Goal: Task Accomplishment & Management: Manage account settings

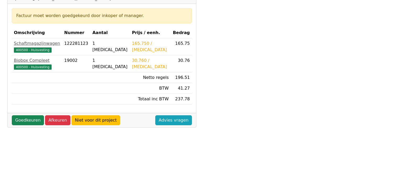
scroll to position [92, 0]
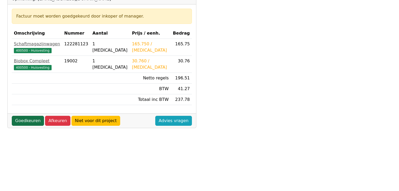
click at [23, 118] on link "Goedkeuren" at bounding box center [28, 121] width 32 height 10
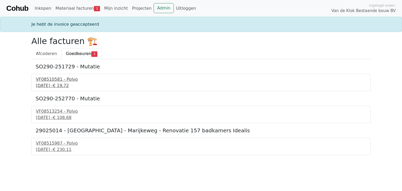
click at [46, 82] on div "VF08510581 - Polvo" at bounding box center [201, 79] width 330 height 6
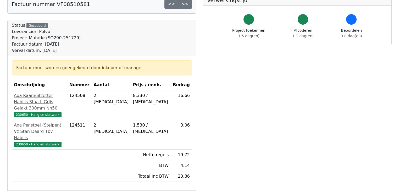
scroll to position [84, 0]
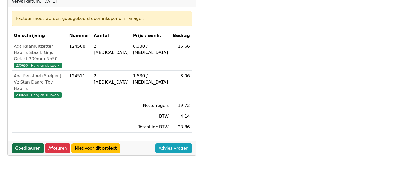
click at [32, 143] on link "Goedkeuren" at bounding box center [28, 148] width 32 height 10
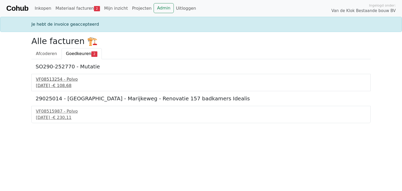
click at [56, 86] on div "[DATE] - € 108,68" at bounding box center [201, 85] width 330 height 6
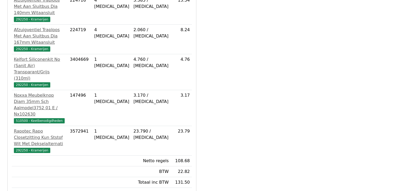
scroll to position [206, 0]
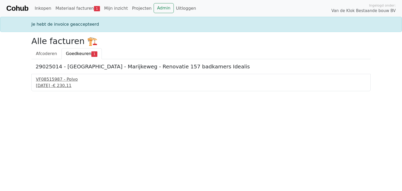
click at [50, 83] on div "[DATE] - € 230,11" at bounding box center [201, 85] width 330 height 6
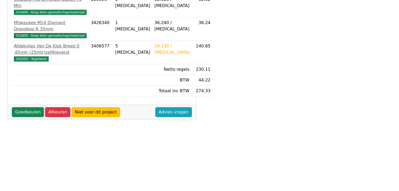
scroll to position [188, 0]
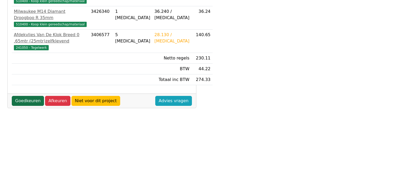
click at [29, 96] on link "Goedkeuren" at bounding box center [28, 101] width 32 height 10
